Goal: Task Accomplishment & Management: Manage account settings

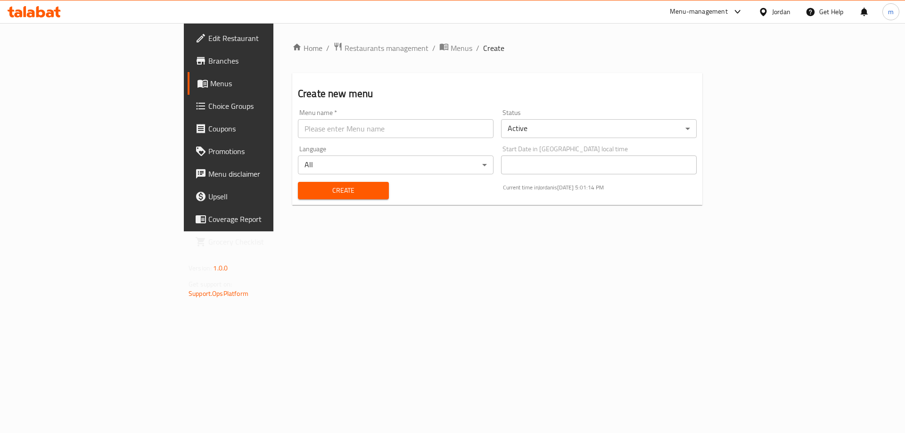
click at [210, 88] on span "Menus" at bounding box center [268, 83] width 117 height 11
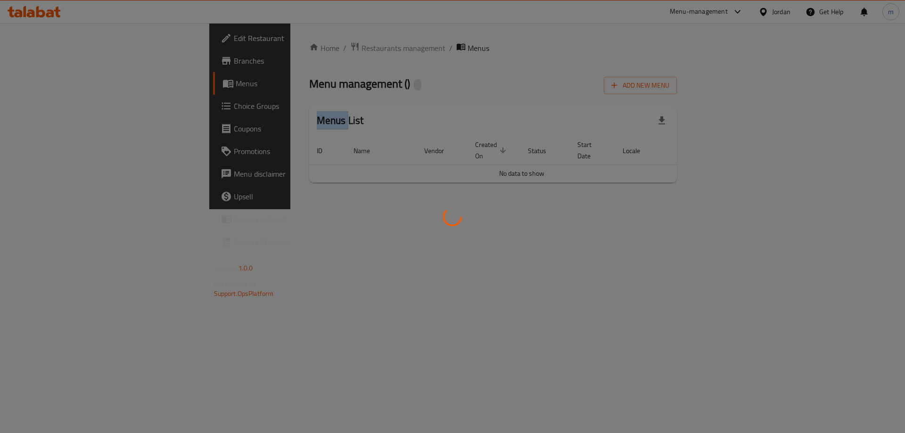
click at [41, 88] on div at bounding box center [452, 216] width 905 height 433
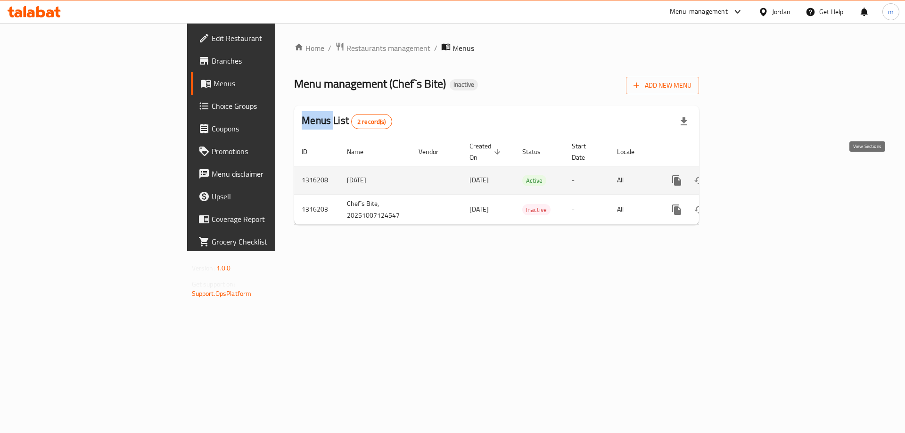
click at [756, 173] on link "enhanced table" at bounding box center [745, 180] width 23 height 23
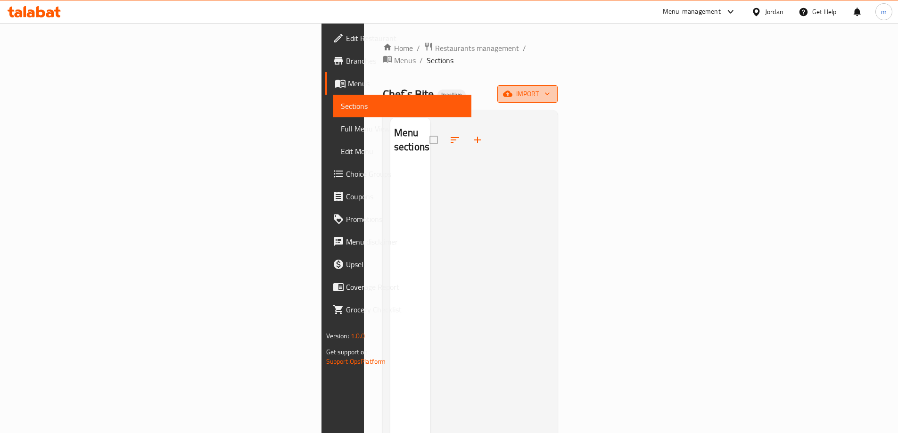
click at [550, 88] on span "import" at bounding box center [527, 94] width 45 height 12
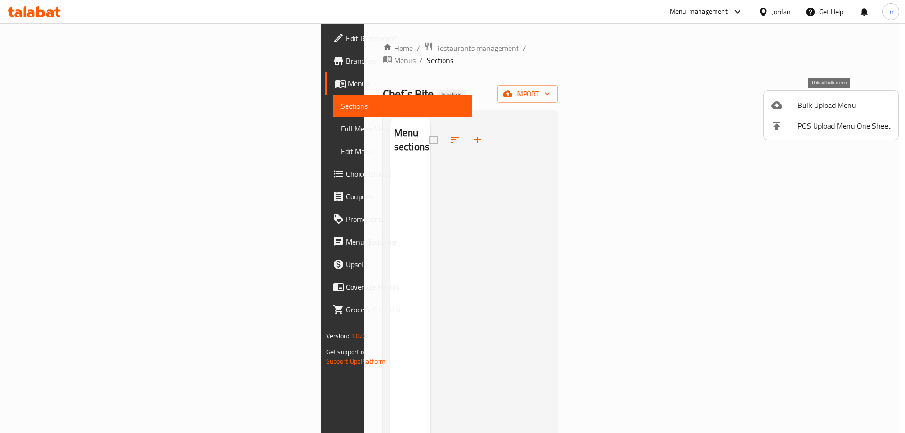
click at [829, 103] on span "Bulk Upload Menu" at bounding box center [844, 105] width 93 height 11
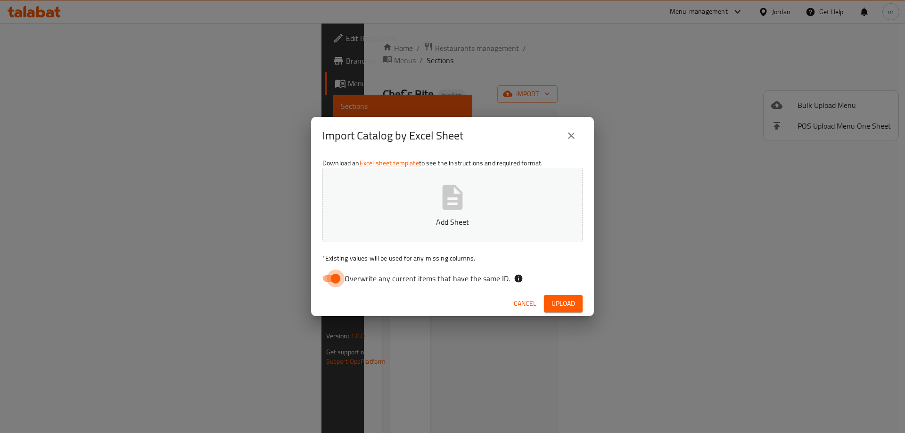
drag, startPoint x: 337, startPoint y: 279, endPoint x: 341, endPoint y: 275, distance: 5.4
click at [338, 277] on input "Overwrite any current items that have the same ID." at bounding box center [336, 279] width 54 height 18
checkbox input "false"
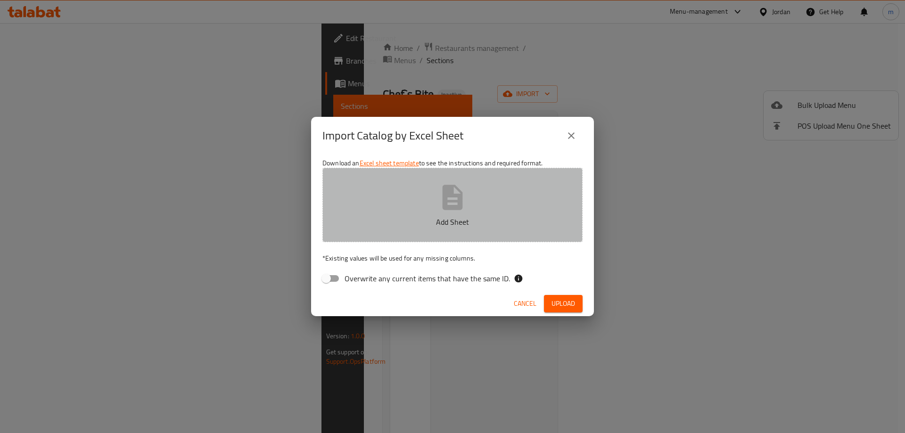
click at [409, 207] on button "Add Sheet" at bounding box center [453, 205] width 260 height 75
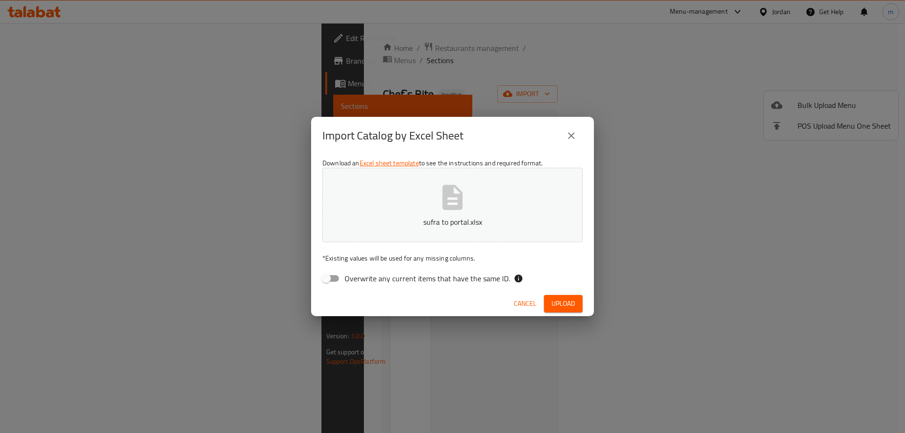
click at [562, 307] on span "Upload" at bounding box center [564, 304] width 24 height 12
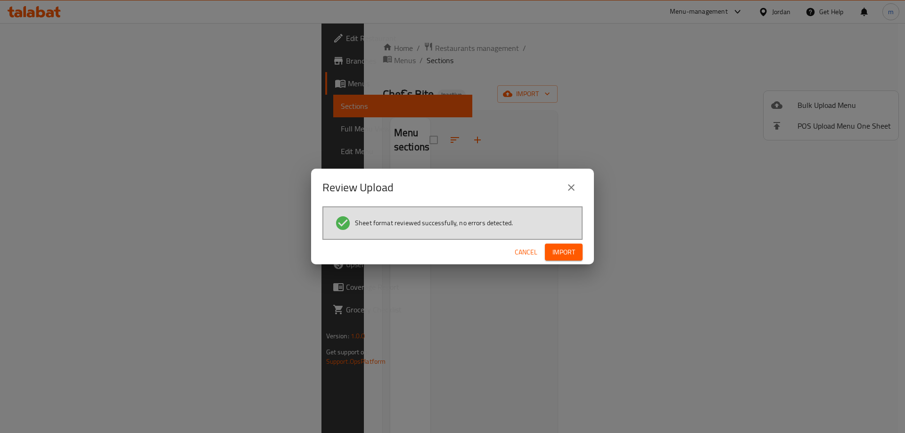
click at [564, 258] on button "Import" at bounding box center [564, 252] width 38 height 17
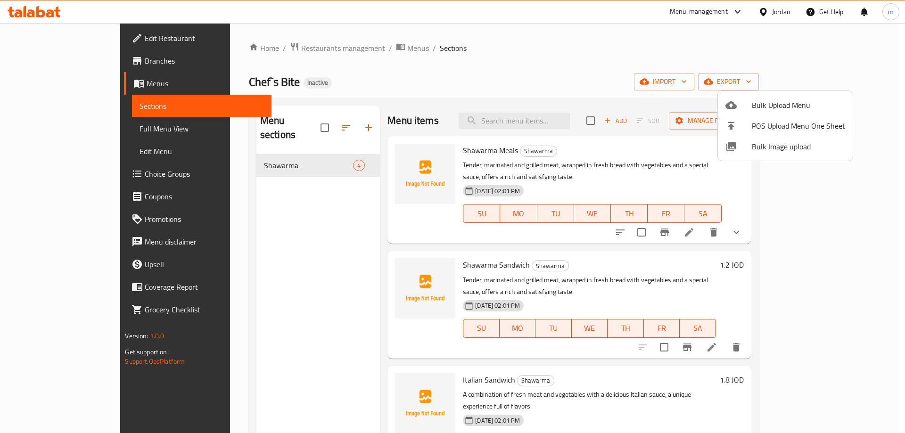
click at [868, 165] on div at bounding box center [452, 216] width 905 height 433
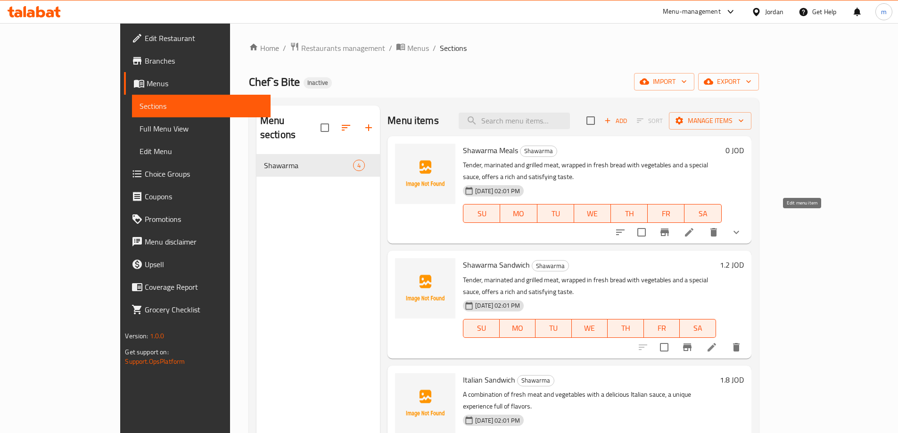
click at [703, 227] on li at bounding box center [689, 232] width 26 height 17
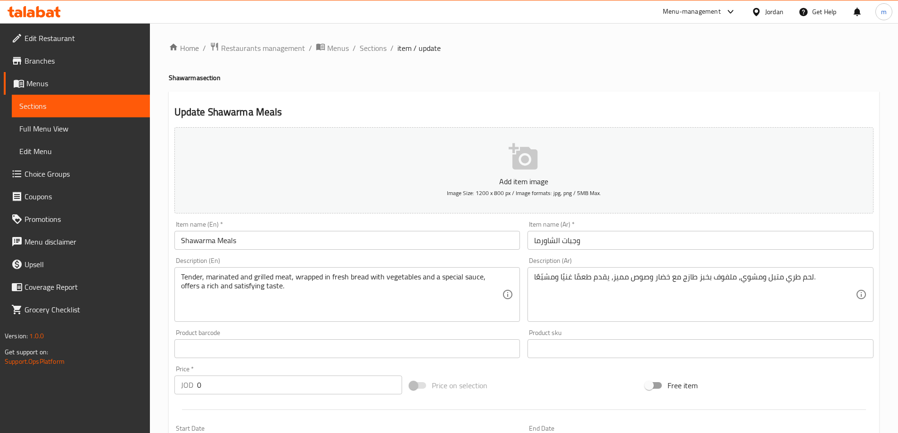
click at [54, 133] on span "Full Menu View" at bounding box center [80, 128] width 123 height 11
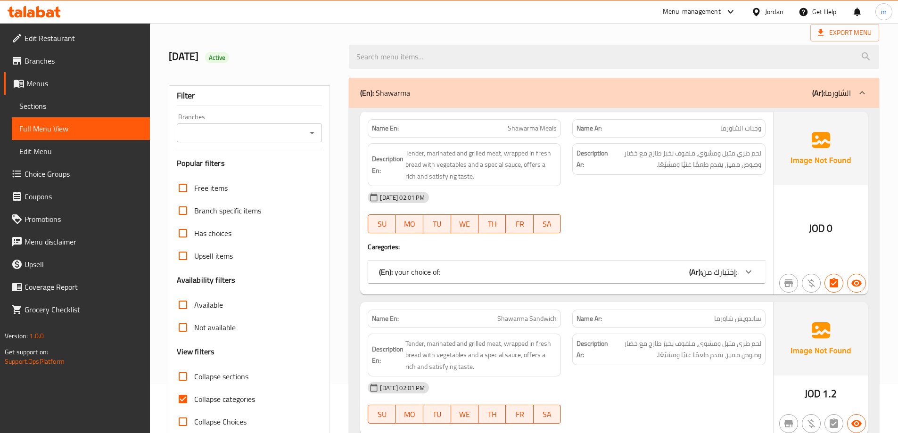
scroll to position [141, 0]
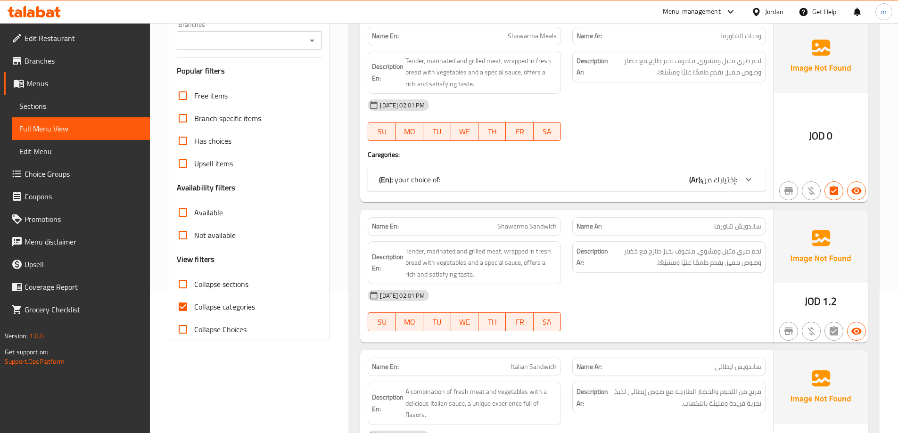
click at [191, 299] on input "Collapse categories" at bounding box center [183, 307] width 23 height 23
checkbox input "false"
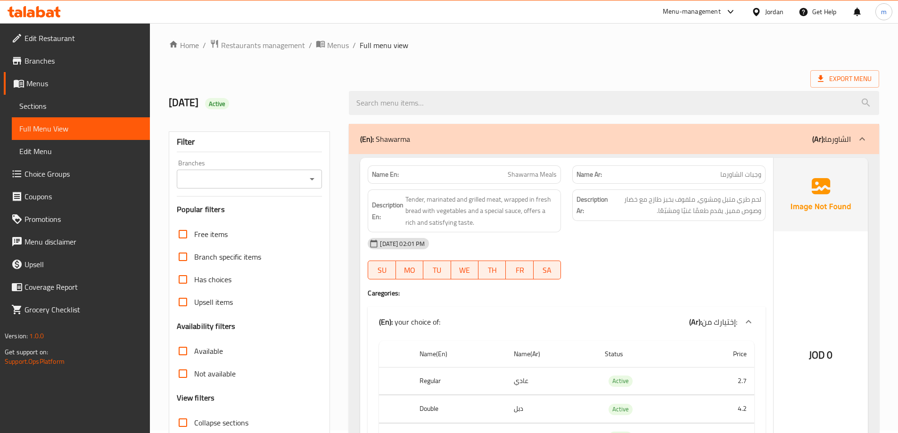
scroll to position [0, 0]
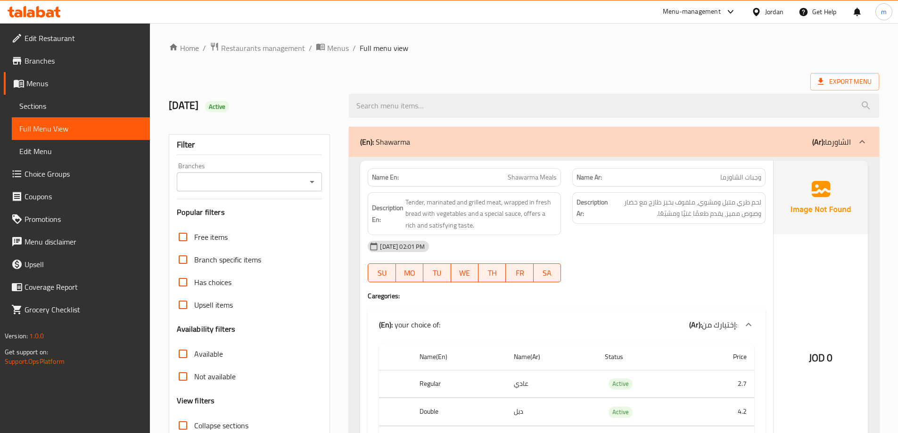
click at [729, 10] on icon at bounding box center [730, 11] width 11 height 11
click at [646, 80] on div "Restaurant-Management" at bounding box center [640, 82] width 74 height 10
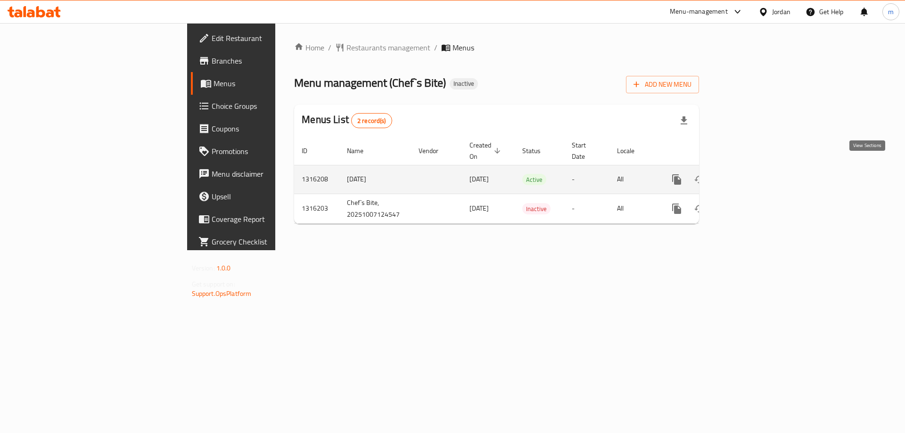
click at [749, 175] on icon "enhanced table" at bounding box center [745, 179] width 8 height 8
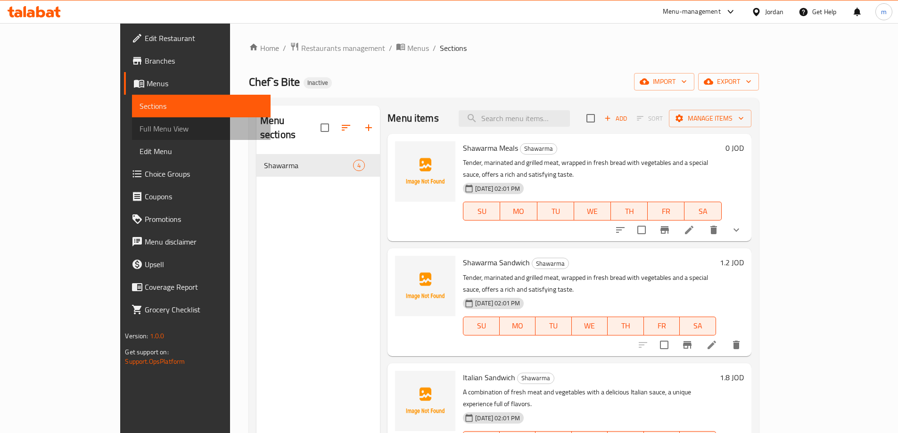
click at [140, 130] on span "Full Menu View" at bounding box center [201, 128] width 123 height 11
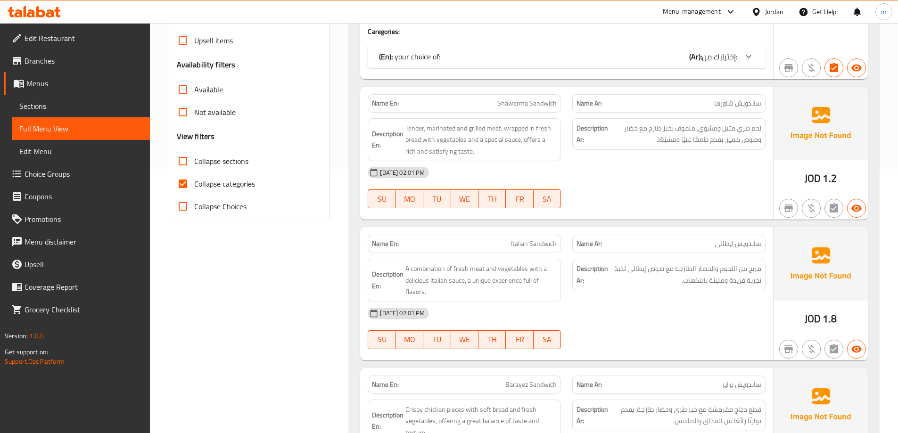
scroll to position [330, 0]
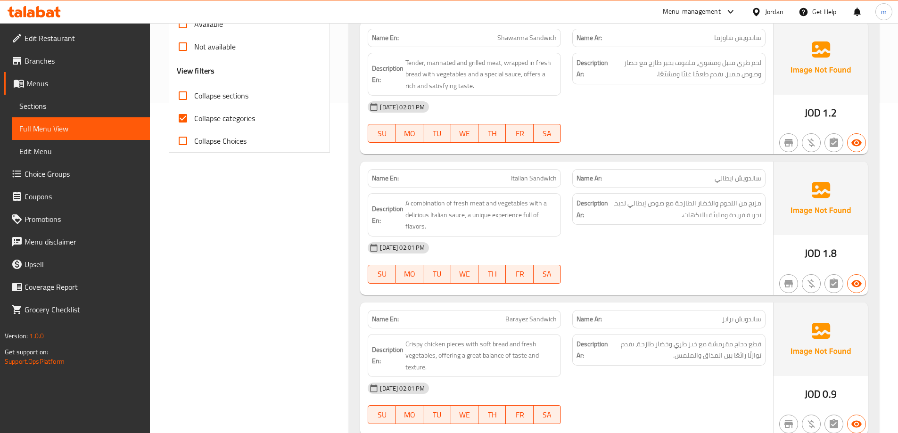
drag, startPoint x: 241, startPoint y: 118, endPoint x: 260, endPoint y: 133, distance: 24.8
click at [241, 117] on span "Collapse categories" at bounding box center [224, 118] width 61 height 11
click at [194, 117] on input "Collapse categories" at bounding box center [183, 118] width 23 height 23
checkbox input "false"
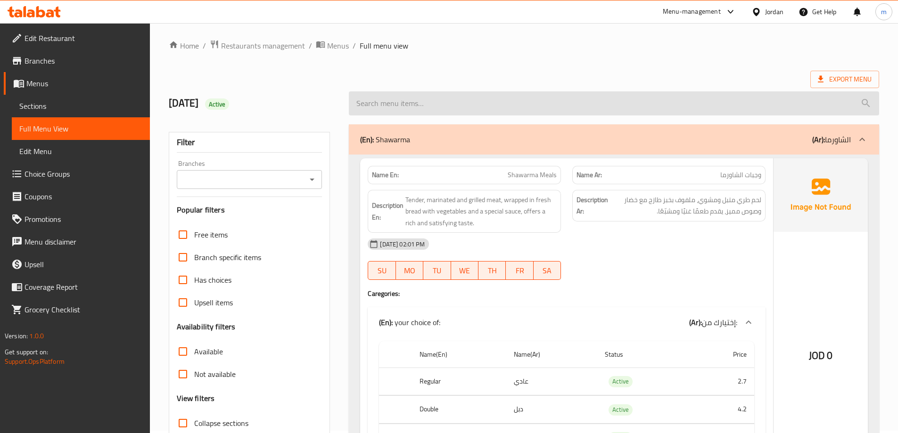
scroll to position [0, 0]
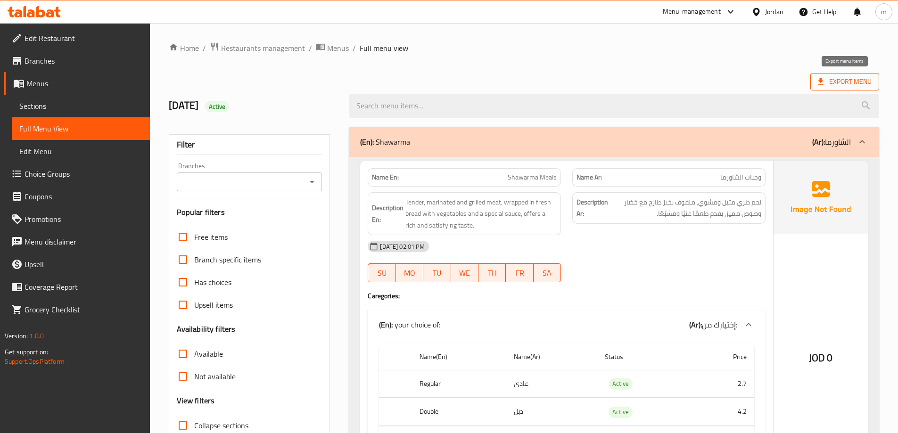
click at [854, 83] on span "Export Menu" at bounding box center [845, 82] width 54 height 12
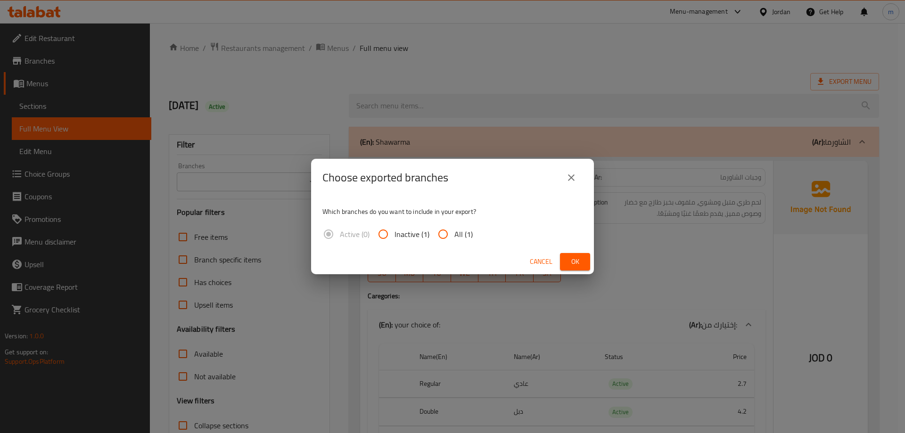
click at [443, 230] on input "All (1)" at bounding box center [443, 234] width 23 height 23
radio input "true"
click at [573, 258] on span "Ok" at bounding box center [575, 262] width 15 height 12
